Goal: Complete application form

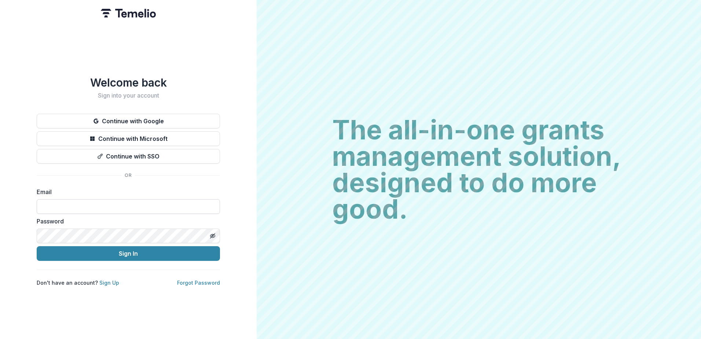
click at [59, 206] on input at bounding box center [128, 206] width 183 height 15
type input "**********"
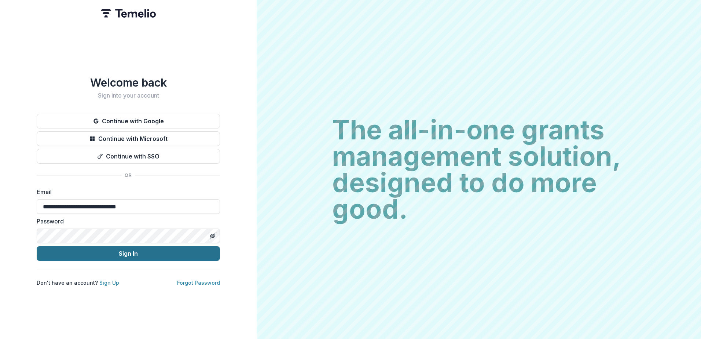
click at [78, 247] on button "Sign In" at bounding box center [128, 253] width 183 height 15
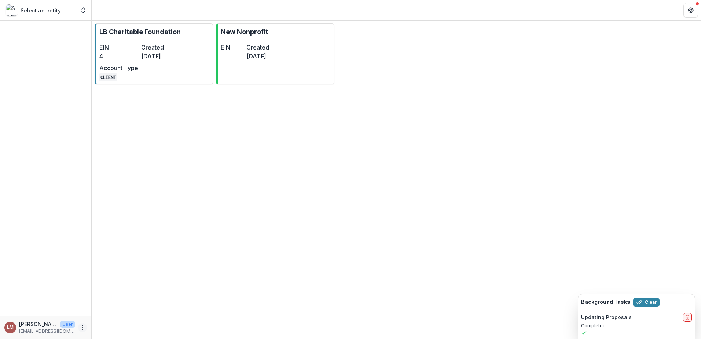
click at [84, 327] on icon "More" at bounding box center [83, 327] width 6 height 6
click at [7, 327] on div "LM" at bounding box center [10, 327] width 7 height 5
click at [37, 47] on div at bounding box center [45, 168] width 91 height 295
click at [81, 13] on icon "Open entity switcher" at bounding box center [83, 10] width 7 height 7
click at [31, 42] on div "LB Charitable Foundation" at bounding box center [50, 40] width 65 height 8
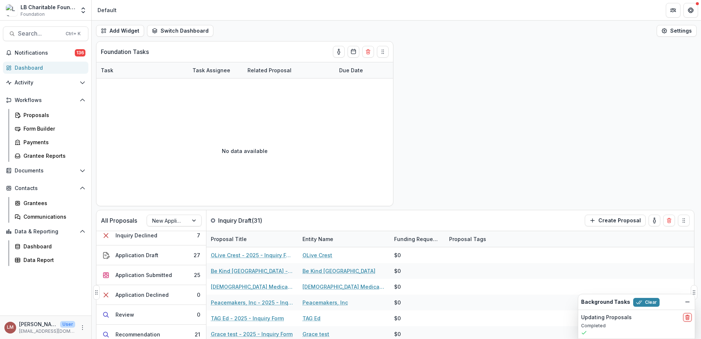
scroll to position [41, 0]
click at [194, 222] on div at bounding box center [194, 220] width 13 height 11
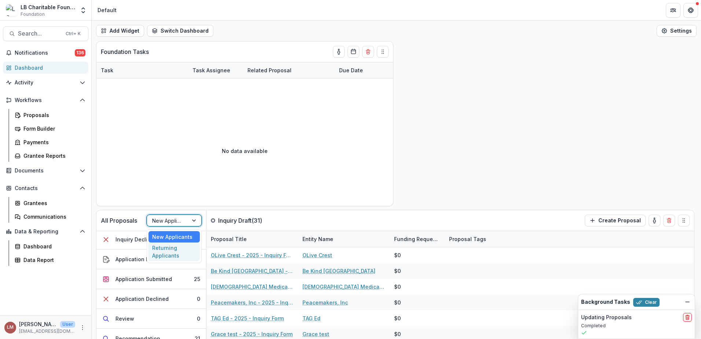
click at [167, 252] on div "Returning Applicants" at bounding box center [173, 251] width 51 height 19
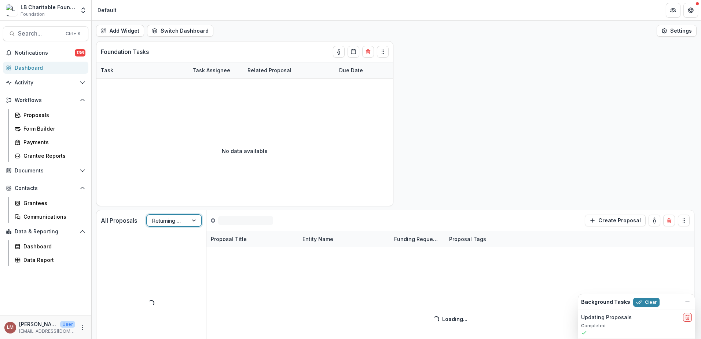
scroll to position [0, 0]
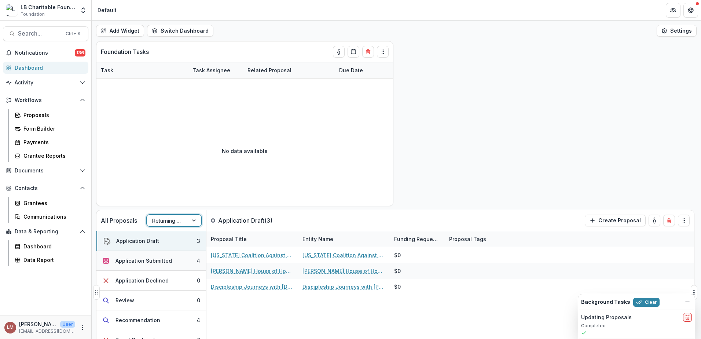
click at [177, 261] on button "Application Submitted 4" at bounding box center [151, 261] width 110 height 20
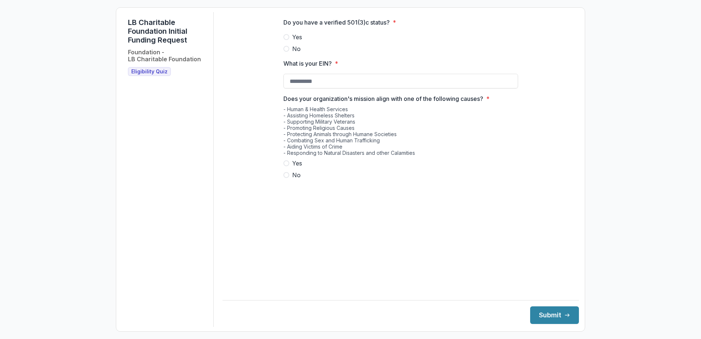
click at [288, 40] on span at bounding box center [286, 37] width 6 height 6
click at [311, 87] on input "What is your EIN? *" at bounding box center [400, 81] width 235 height 15
click at [338, 85] on input "What is your EIN? *" at bounding box center [400, 81] width 235 height 15
type input "**********"
click at [284, 166] on span at bounding box center [286, 163] width 6 height 6
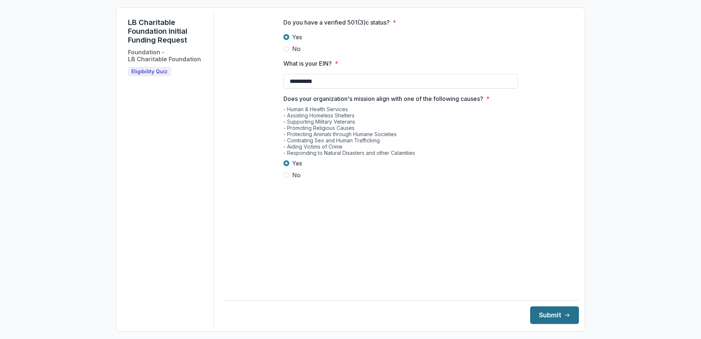
click at [537, 317] on button "Submit" at bounding box center [554, 315] width 49 height 18
click at [286, 40] on span at bounding box center [286, 37] width 6 height 6
click at [334, 85] on input "What is your EIN? *" at bounding box center [400, 81] width 235 height 15
type input "**********"
click at [287, 166] on span at bounding box center [286, 163] width 6 height 6
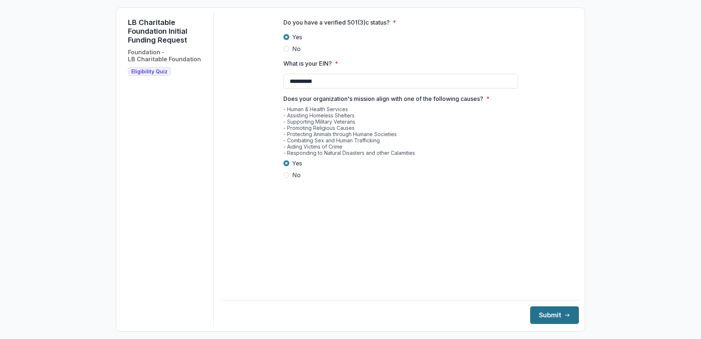
click at [541, 317] on button "Submit" at bounding box center [554, 315] width 49 height 18
